Goal: Navigation & Orientation: Find specific page/section

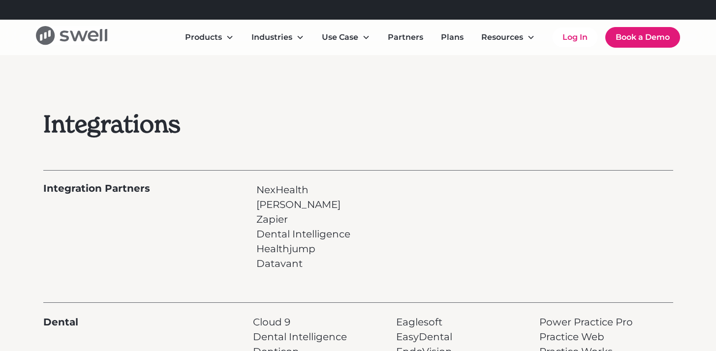
click at [98, 32] on icon "home" at bounding box center [71, 35] width 71 height 19
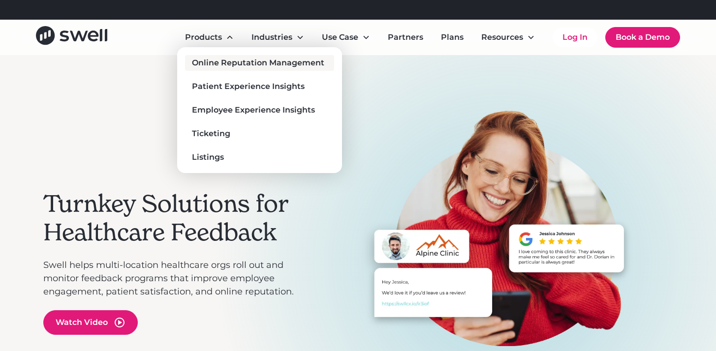
click at [215, 65] on div "Online Reputation Management" at bounding box center [258, 63] width 132 height 12
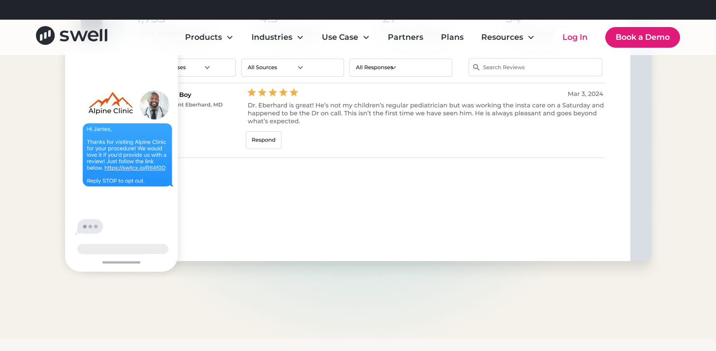
scroll to position [3656, 0]
